Goal: Contribute content

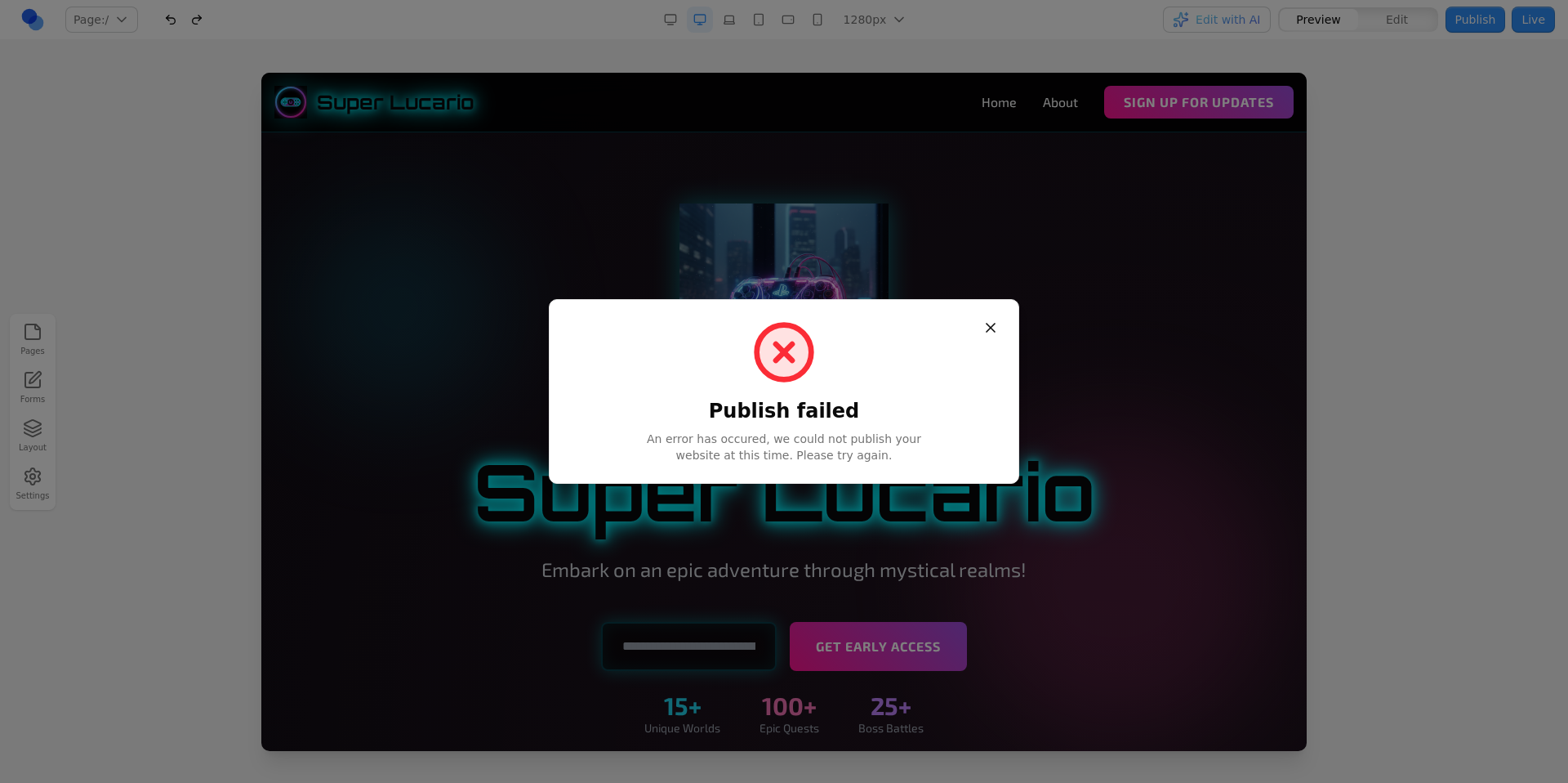
click at [991, 326] on button "Close" at bounding box center [991, 327] width 30 height 30
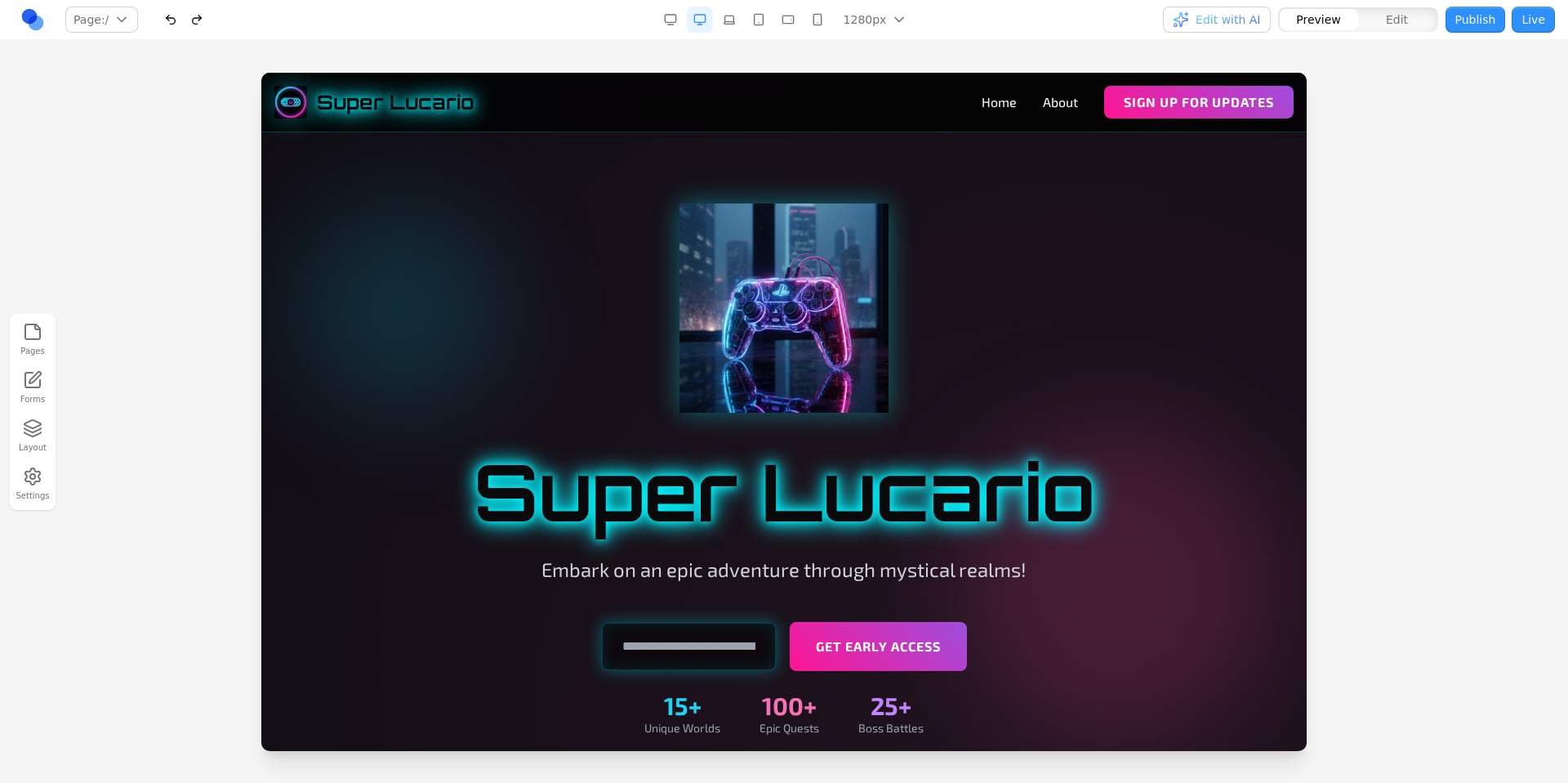
click at [708, 61] on div "Pages Forms Layout Settings" at bounding box center [784, 412] width 1568 height 743
click at [661, 52] on div "Pages Forms Layout Settings" at bounding box center [784, 412] width 1568 height 743
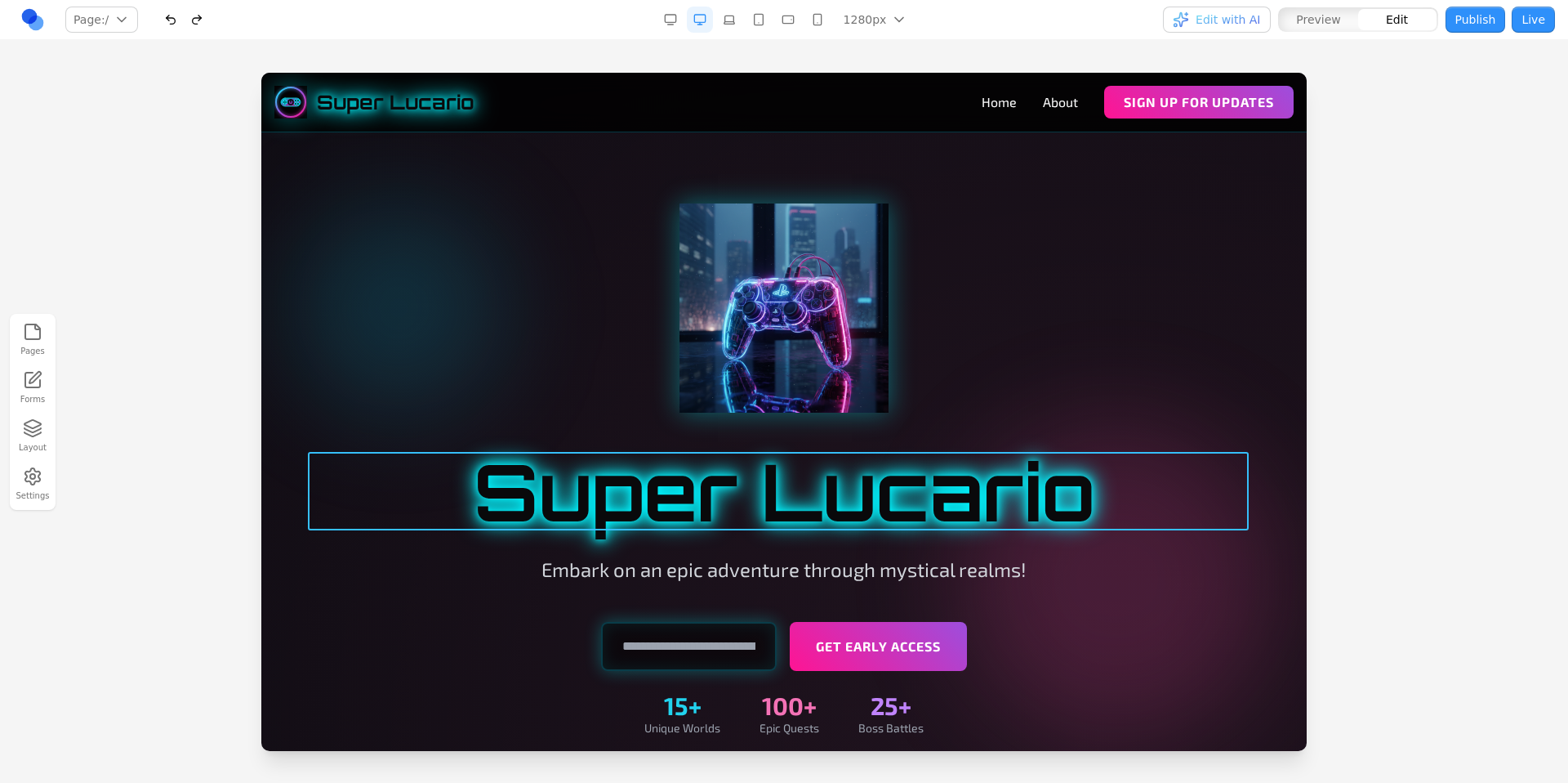
click at [787, 484] on h1 "Super Lucario" at bounding box center [784, 491] width 941 height 78
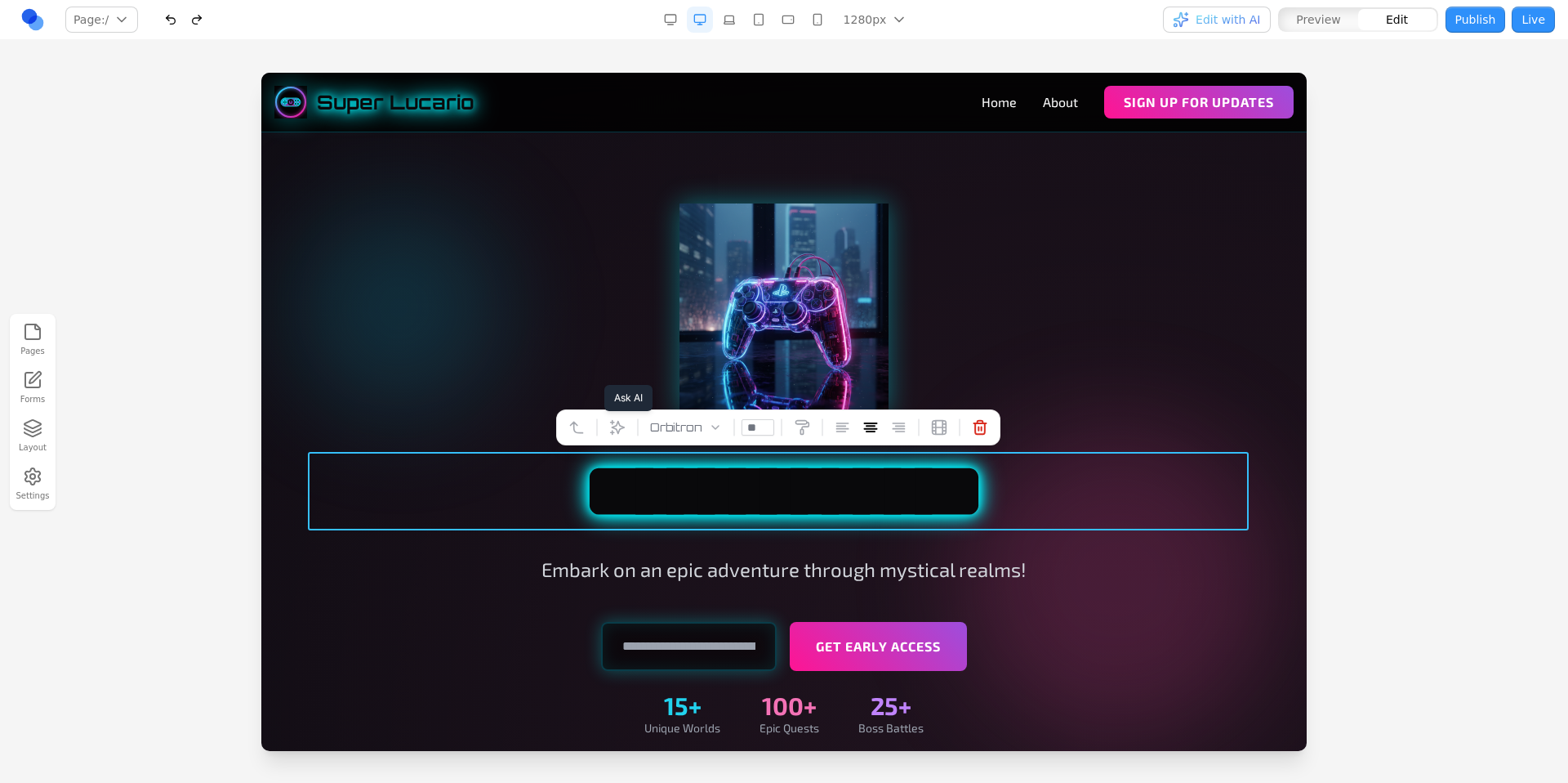
drag, startPoint x: 614, startPoint y: 424, endPoint x: 651, endPoint y: 435, distance: 38.6
click at [615, 423] on icon at bounding box center [617, 427] width 17 height 17
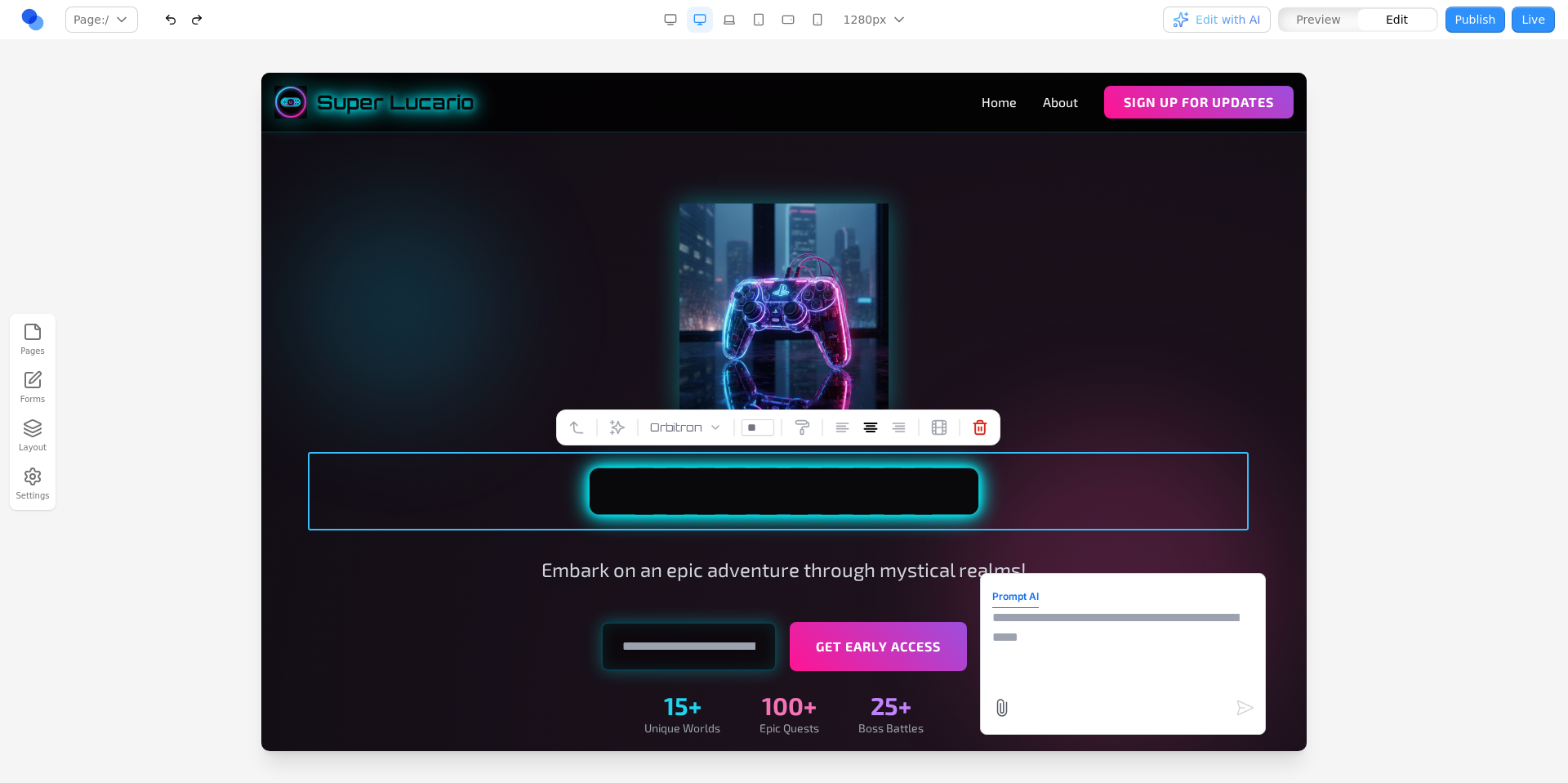
click at [1006, 642] on textarea at bounding box center [1123, 648] width 261 height 82
type textarea "**********"
drag, startPoint x: 1216, startPoint y: 613, endPoint x: 964, endPoint y: 612, distance: 252.0
click at [1380, 456] on div at bounding box center [784, 427] width 1568 height 709
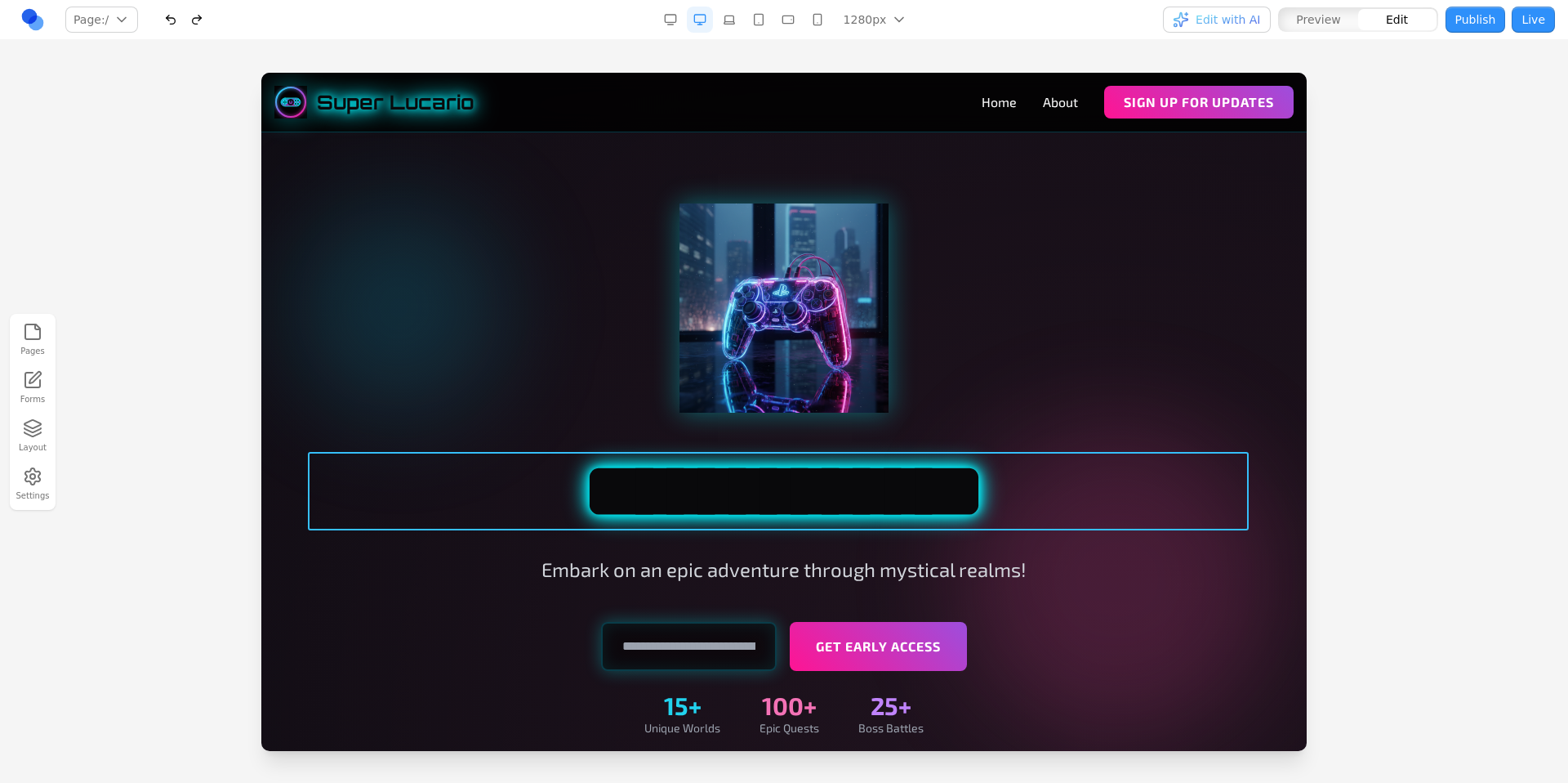
click at [1082, 502] on h1 "**********" at bounding box center [784, 491] width 941 height 78
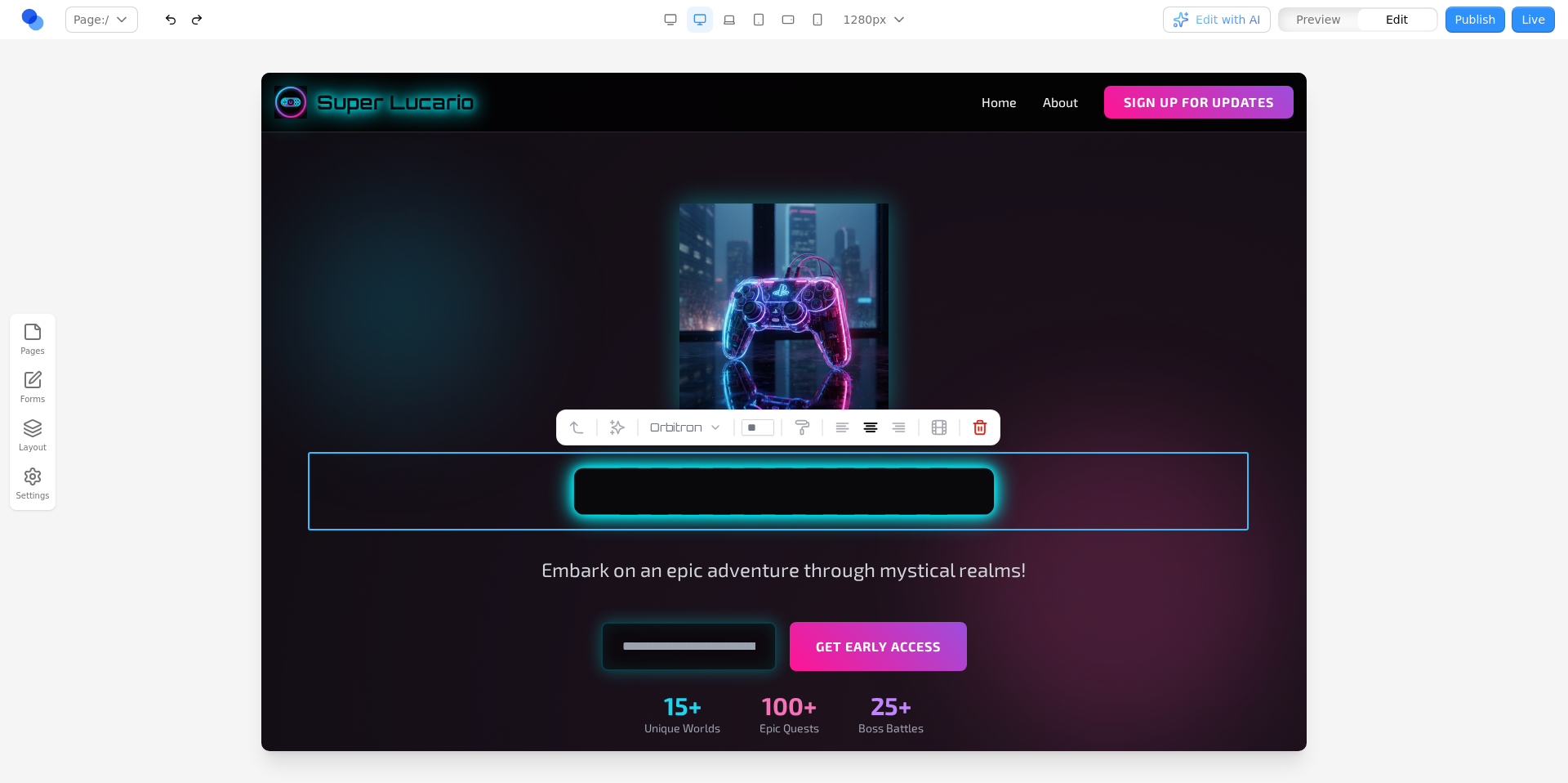
click at [1312, 449] on div at bounding box center [784, 427] width 1568 height 709
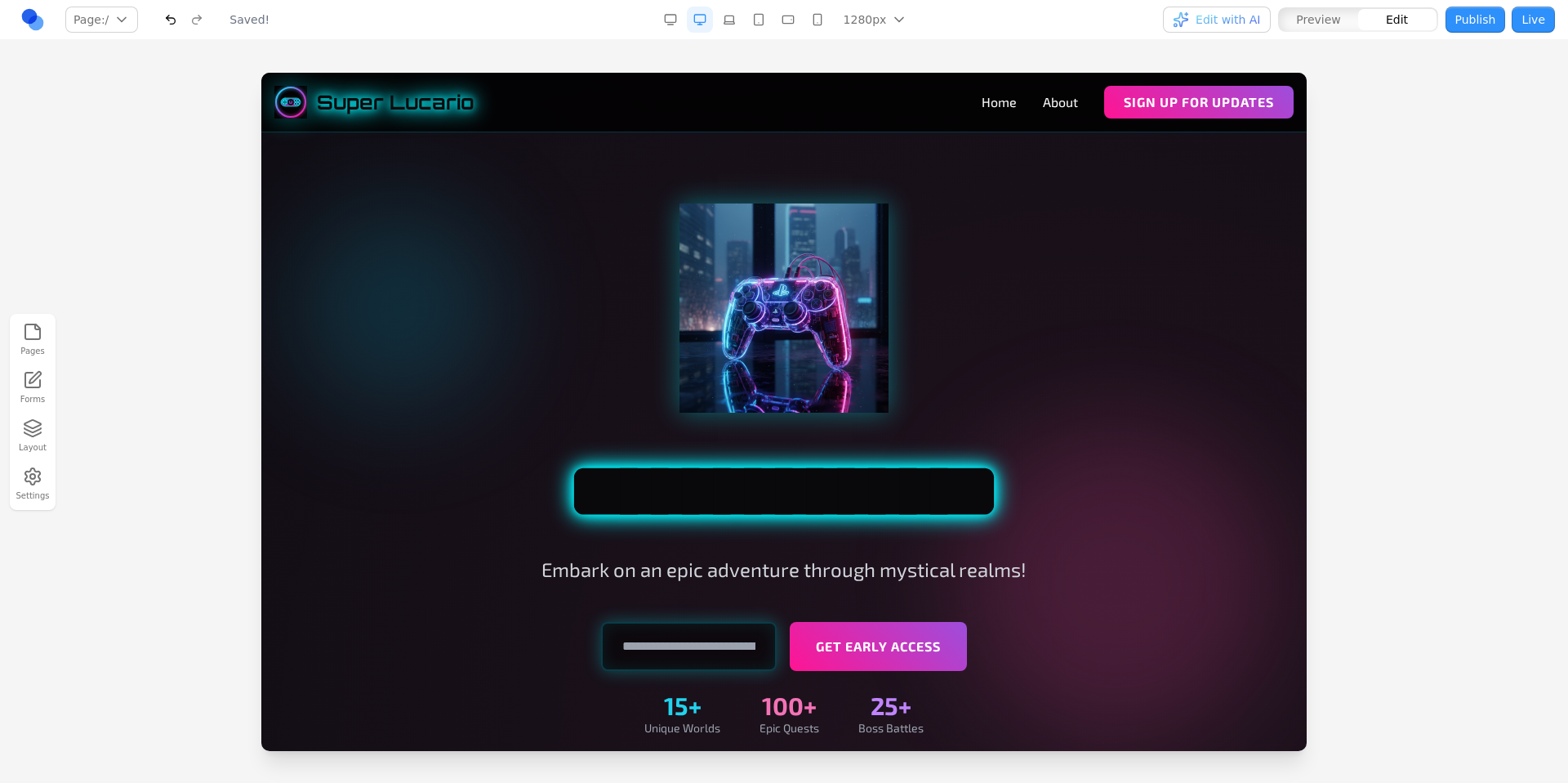
click at [1414, 265] on div at bounding box center [784, 427] width 1568 height 709
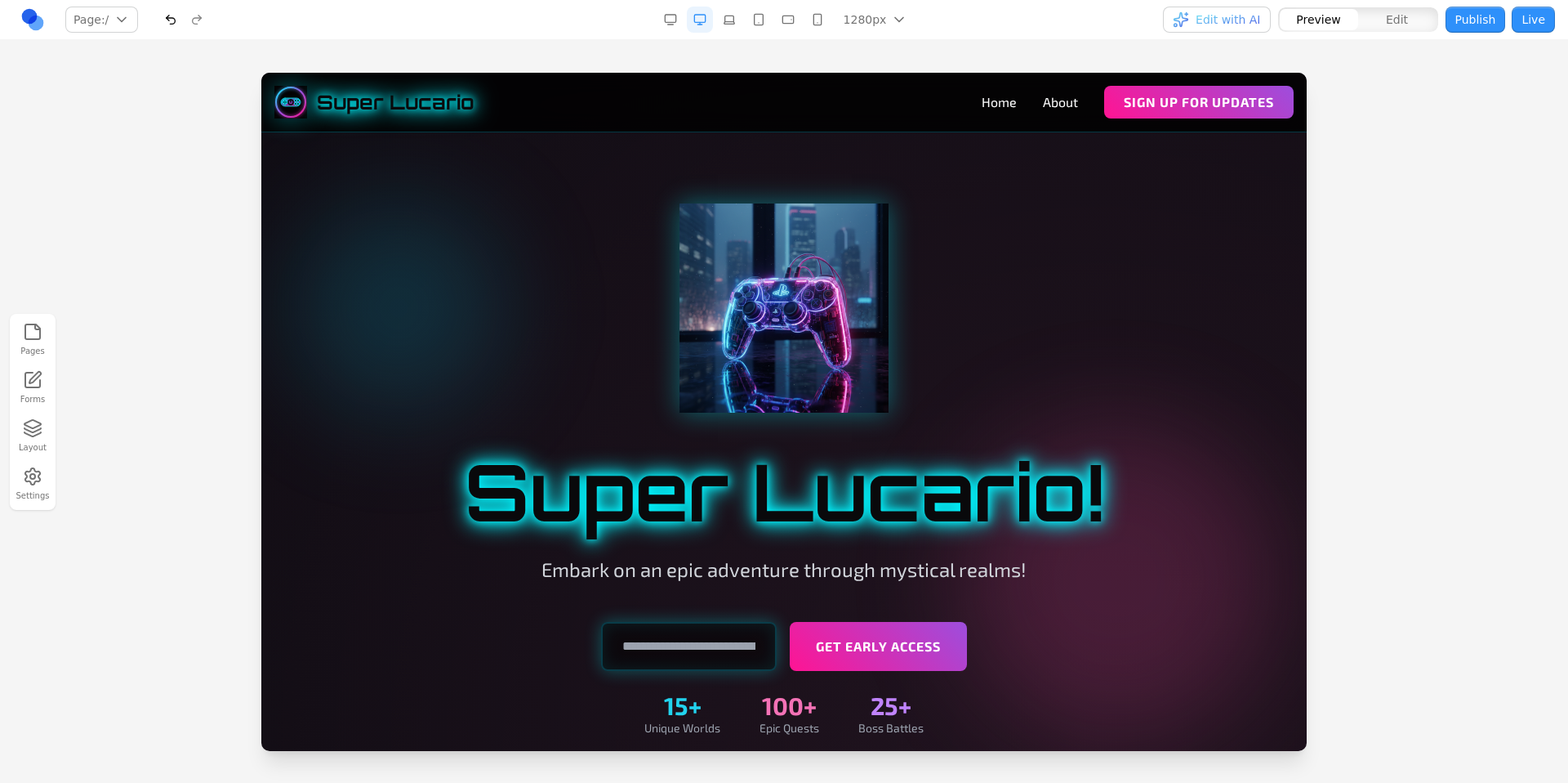
click at [1464, 18] on button "Publish" at bounding box center [1475, 19] width 61 height 26
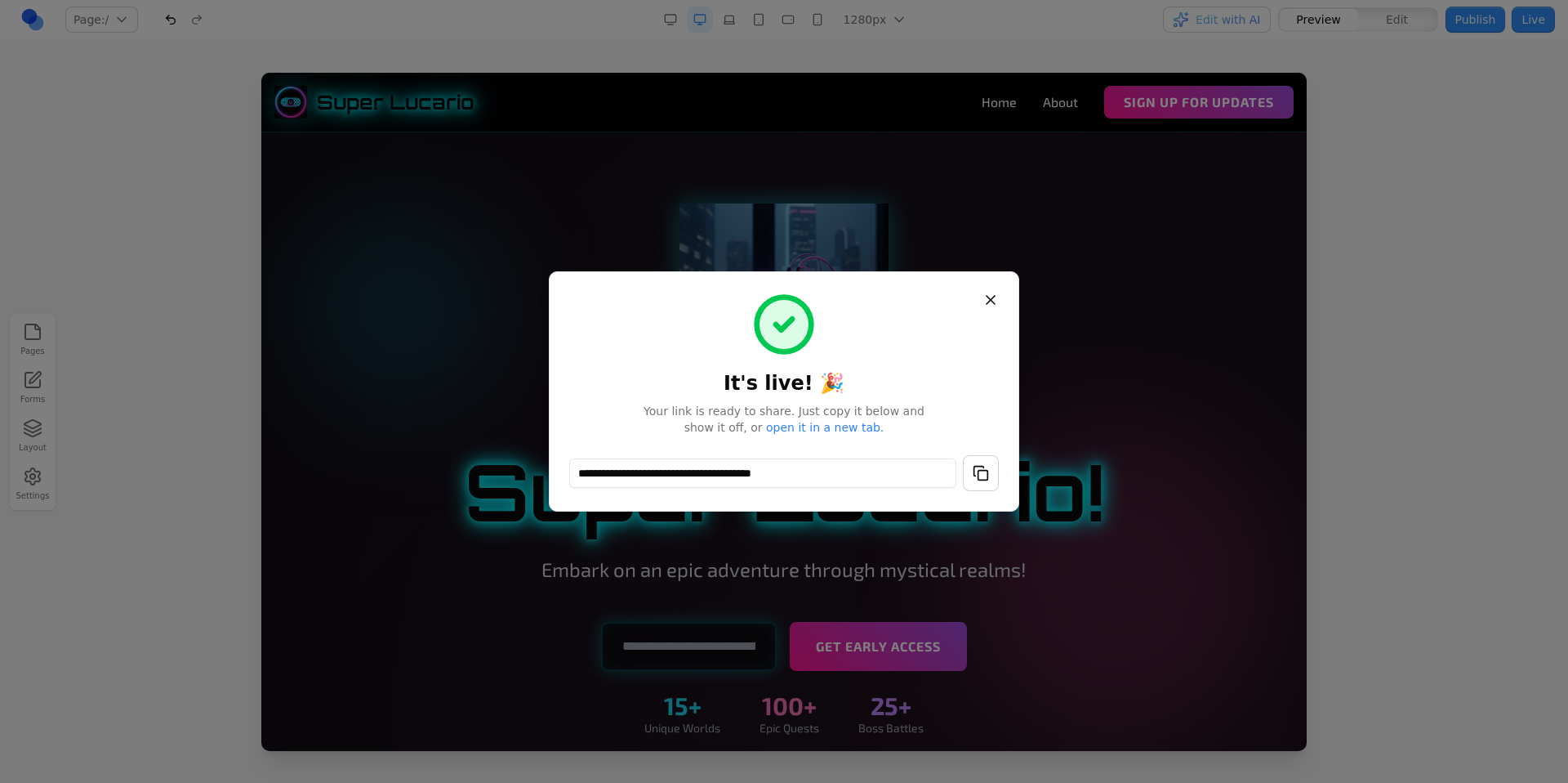
click at [970, 471] on button "button" at bounding box center [980, 472] width 36 height 36
click at [1486, 108] on div at bounding box center [784, 392] width 1568 height 783
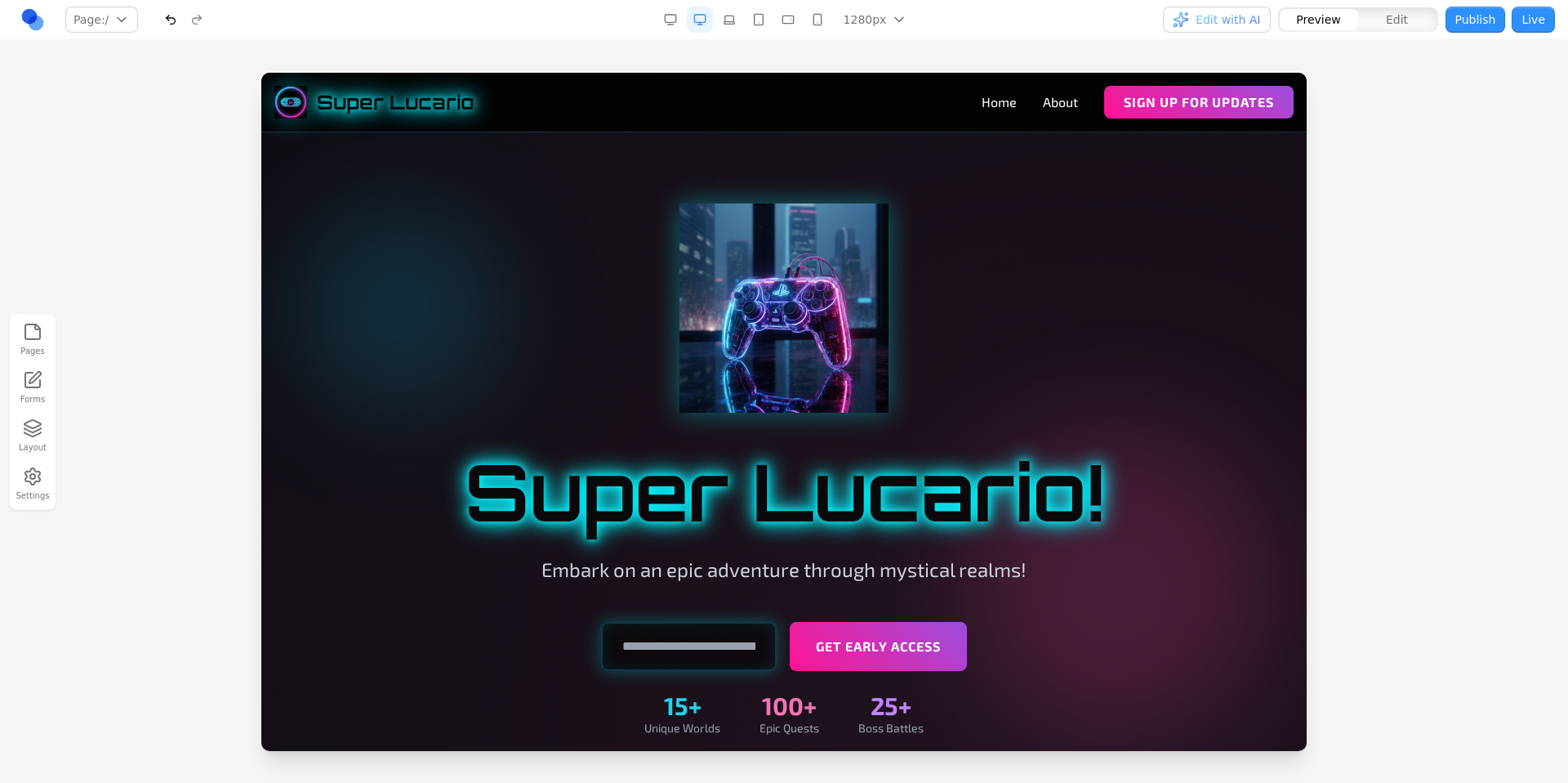
click at [1533, 30] on button "Live" at bounding box center [1533, 19] width 43 height 26
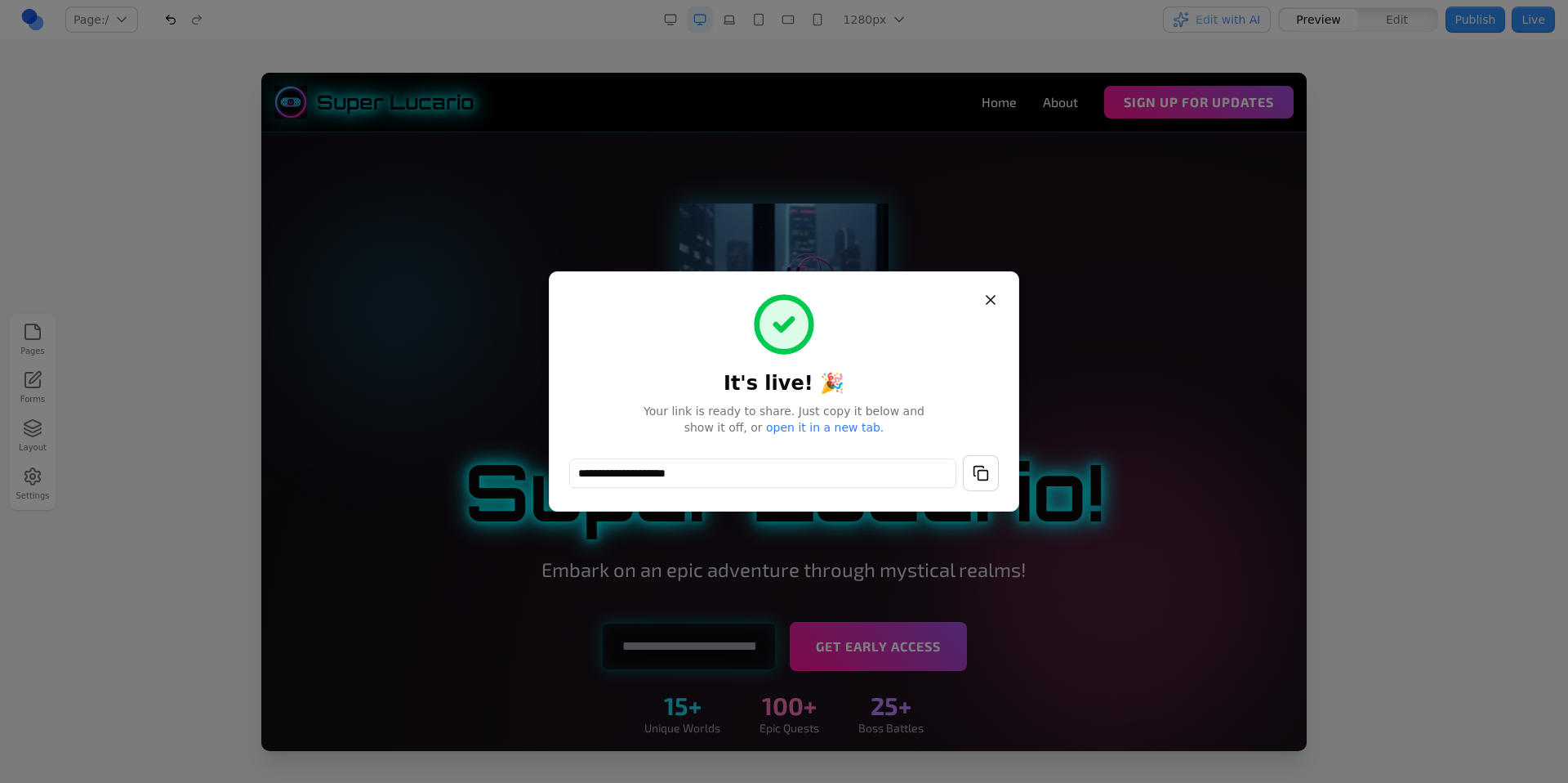
click at [986, 477] on button "button" at bounding box center [980, 472] width 36 height 36
click at [998, 300] on button "Close" at bounding box center [991, 300] width 30 height 30
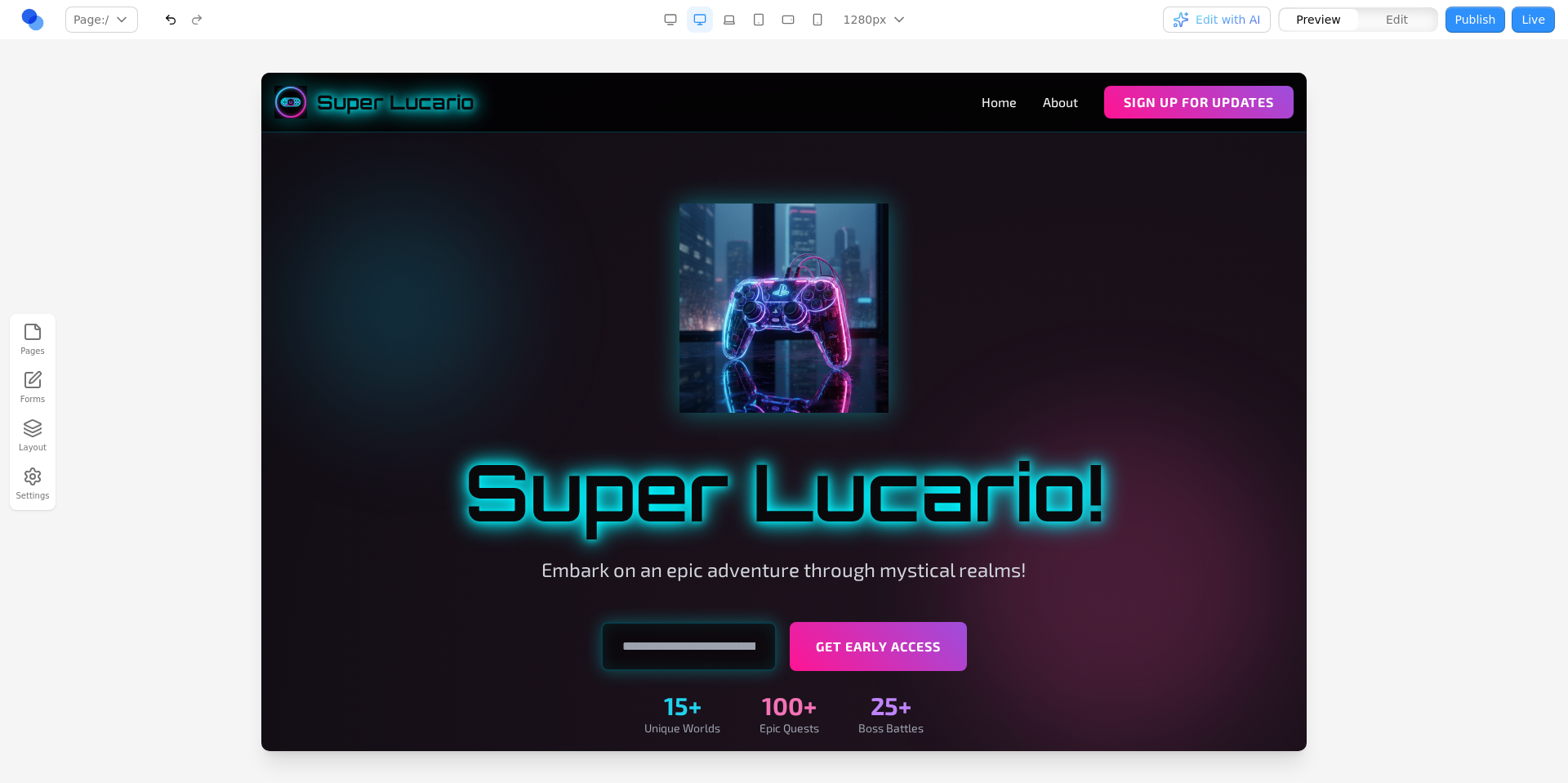
click at [1480, 154] on div at bounding box center [784, 427] width 1568 height 709
